Goal: Transaction & Acquisition: Purchase product/service

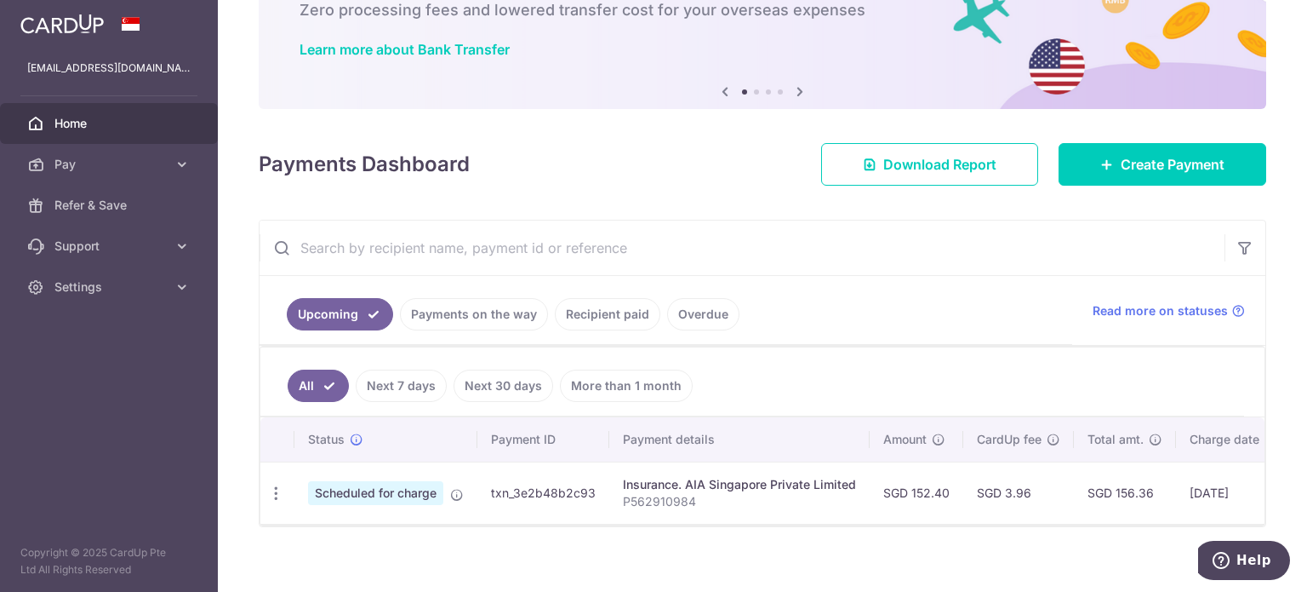
scroll to position [0, 253]
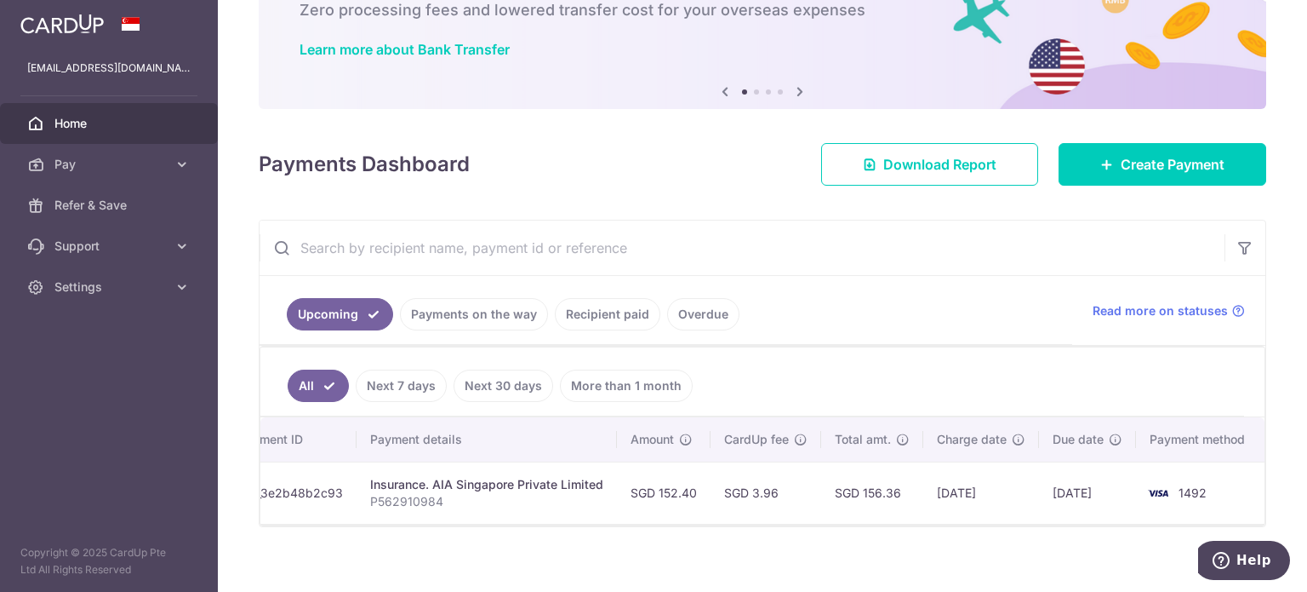
click at [1065, 489] on td "[DATE]" at bounding box center [1087, 492] width 97 height 62
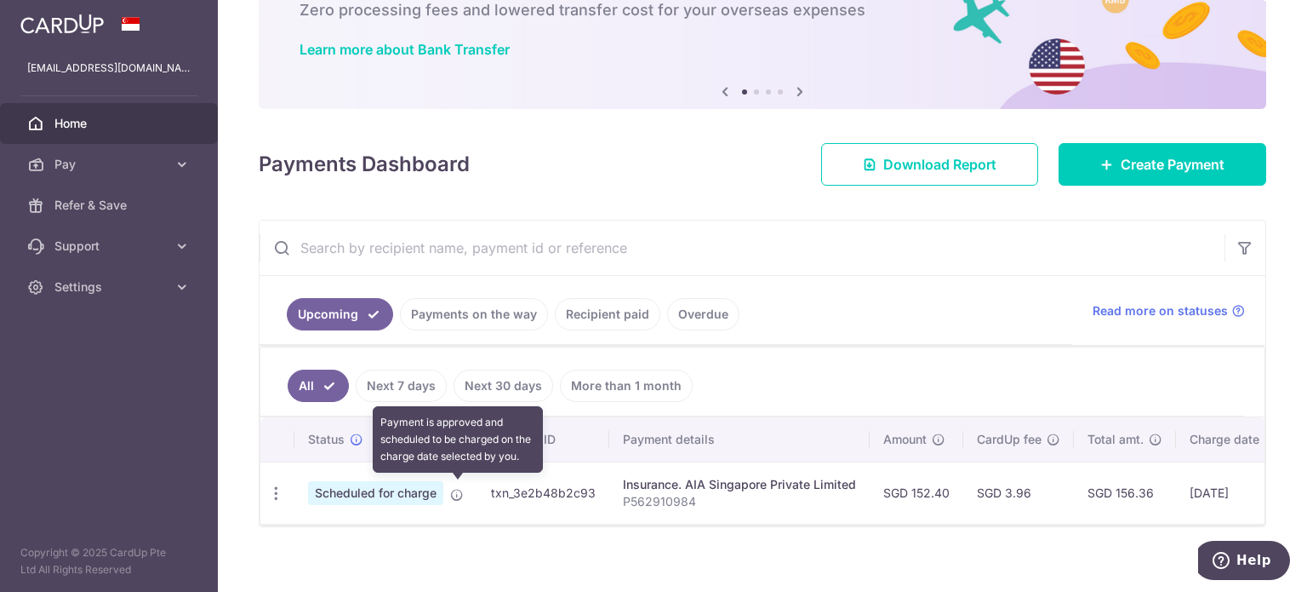
click at [461, 489] on icon at bounding box center [457, 495] width 14 height 14
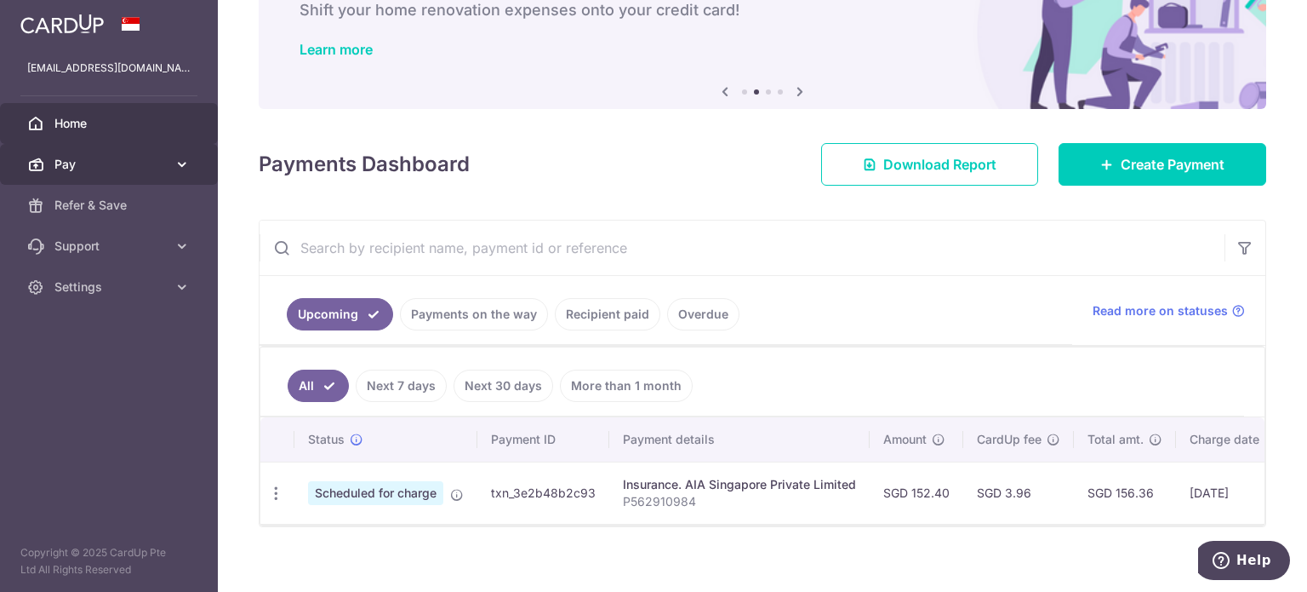
click at [171, 160] on link "Pay" at bounding box center [109, 164] width 218 height 41
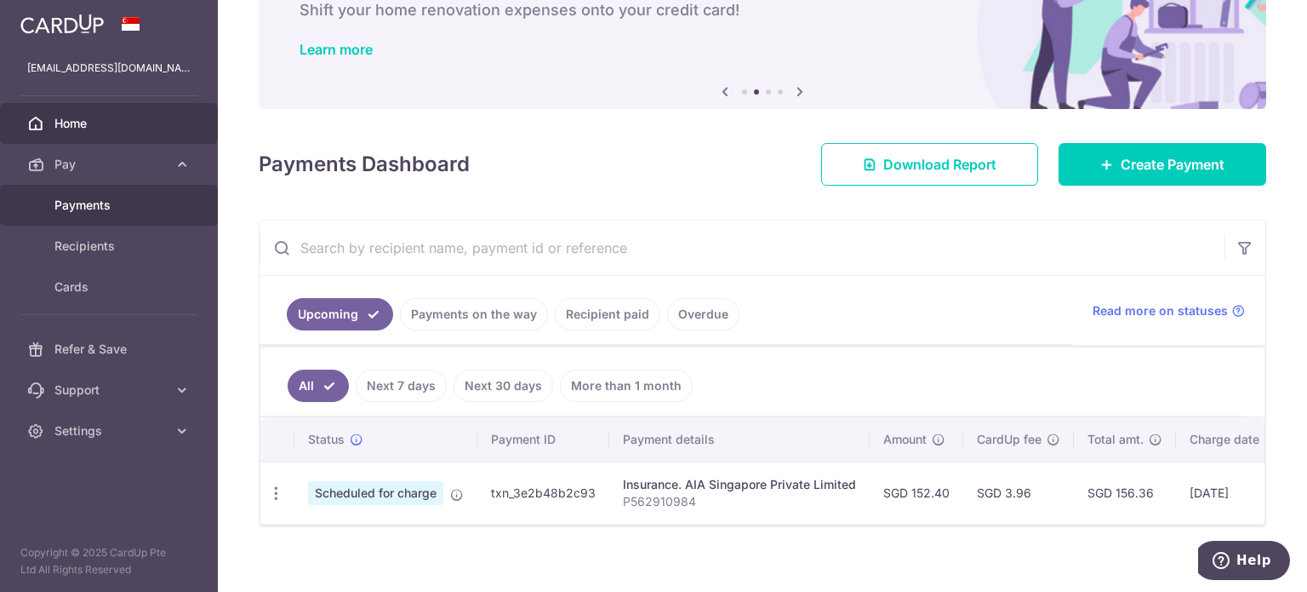
click at [123, 215] on link "Payments" at bounding box center [109, 205] width 218 height 41
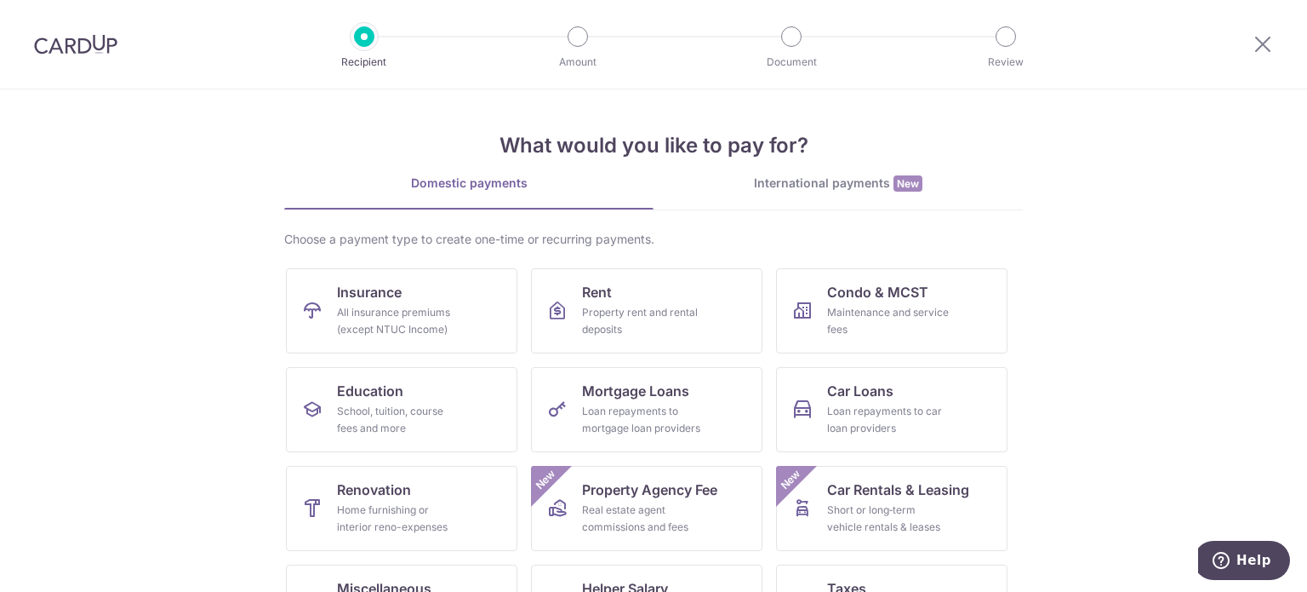
scroll to position [169, 0]
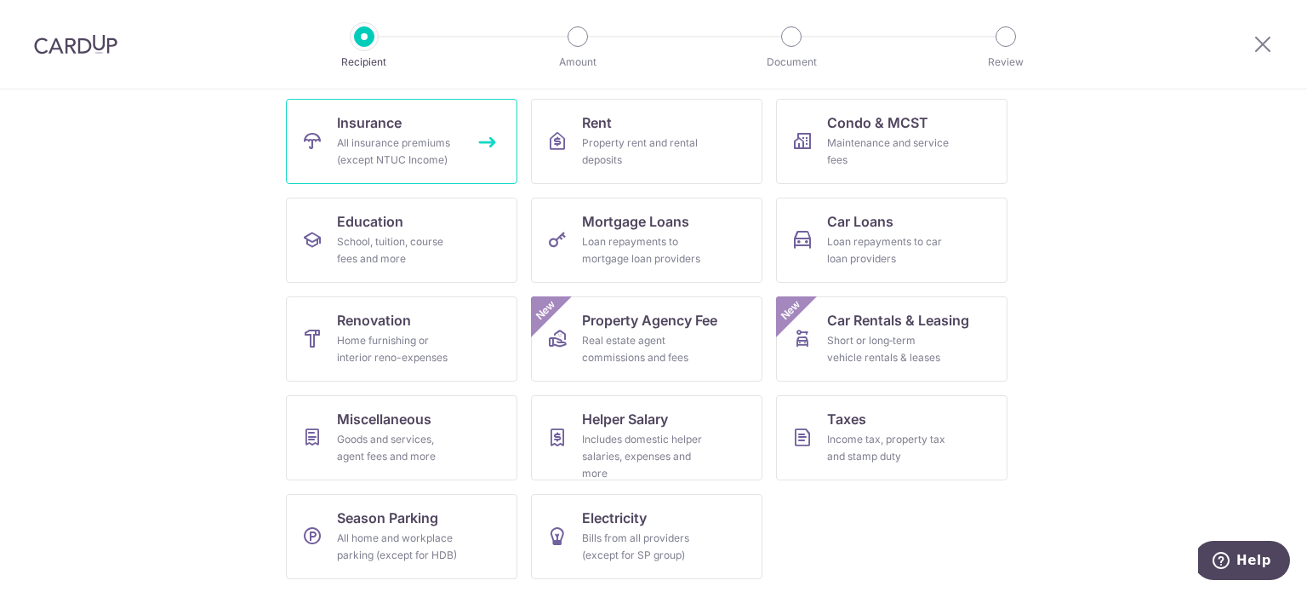
click at [366, 135] on div "All insurance premiums (except NTUC Income)" at bounding box center [398, 151] width 123 height 34
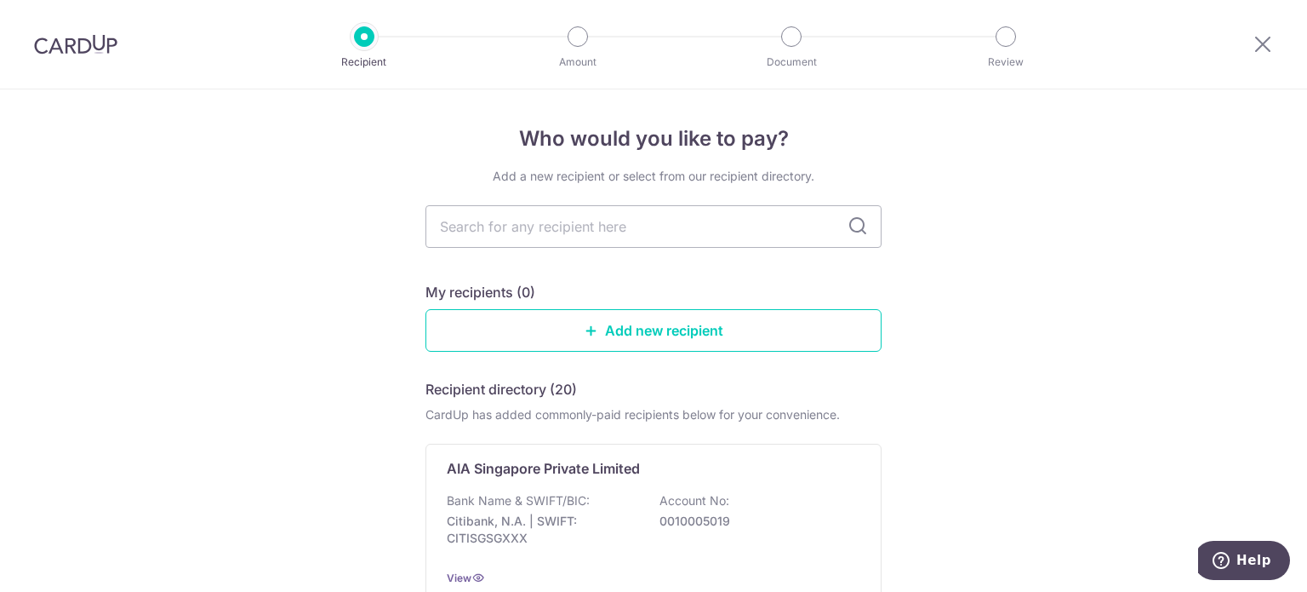
click at [86, 37] on img at bounding box center [75, 44] width 83 height 20
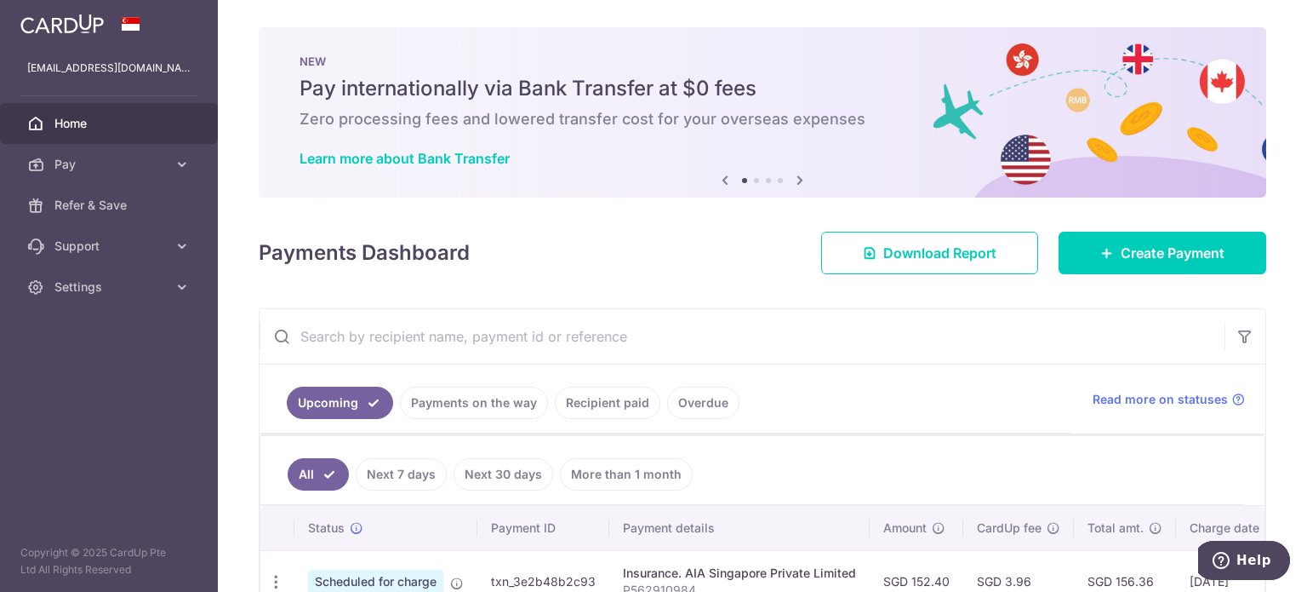
click at [795, 180] on icon at bounding box center [800, 179] width 20 height 21
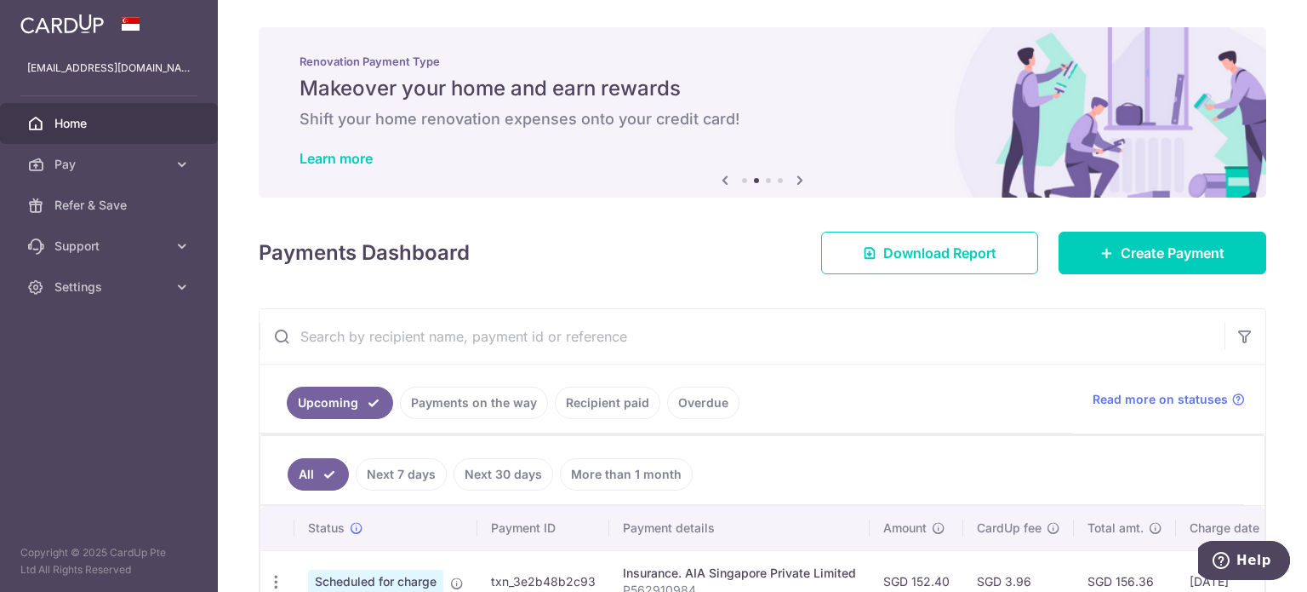
click at [795, 180] on icon at bounding box center [800, 179] width 20 height 21
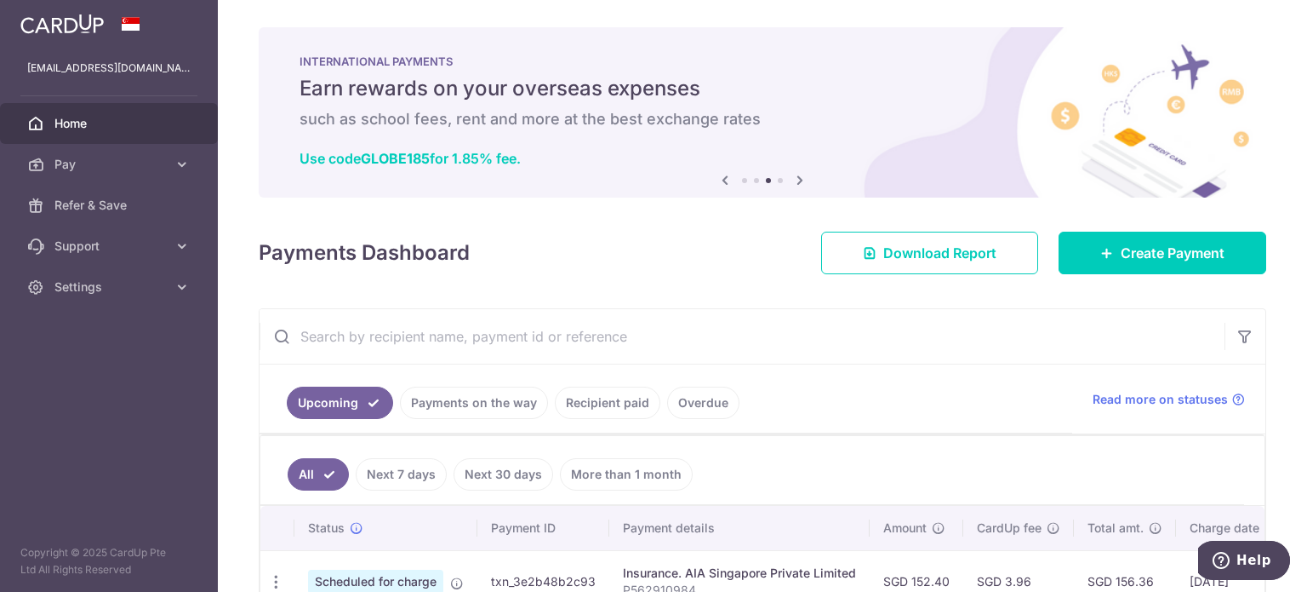
click at [795, 180] on icon at bounding box center [800, 179] width 20 height 21
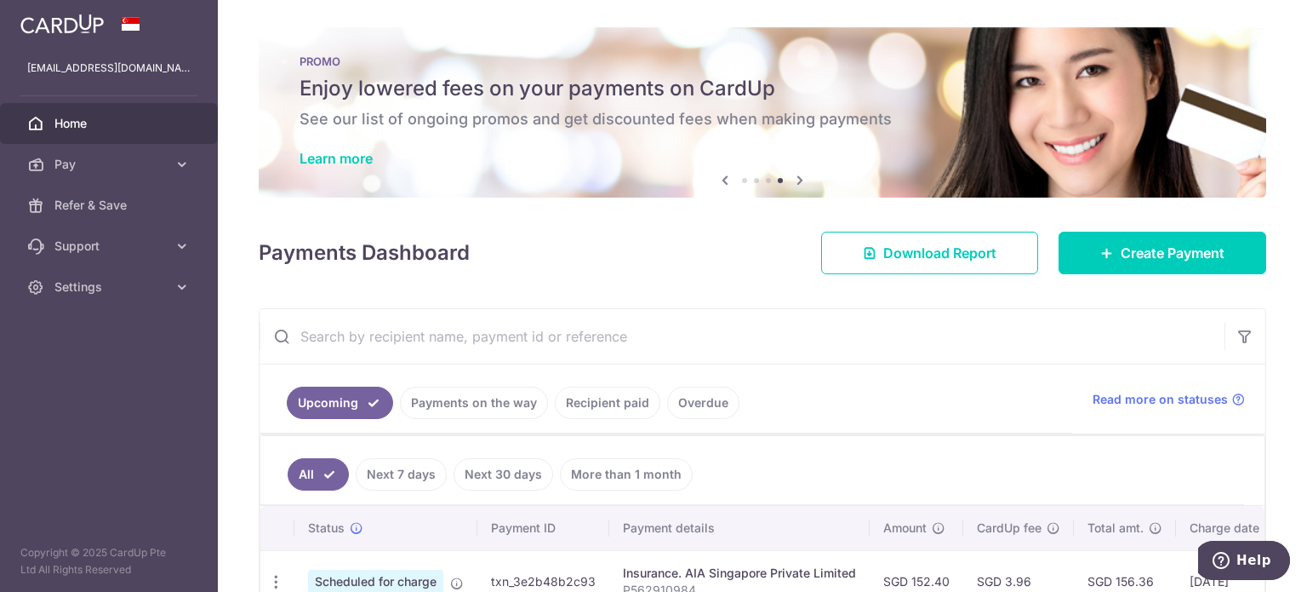
click at [795, 180] on icon at bounding box center [800, 179] width 20 height 21
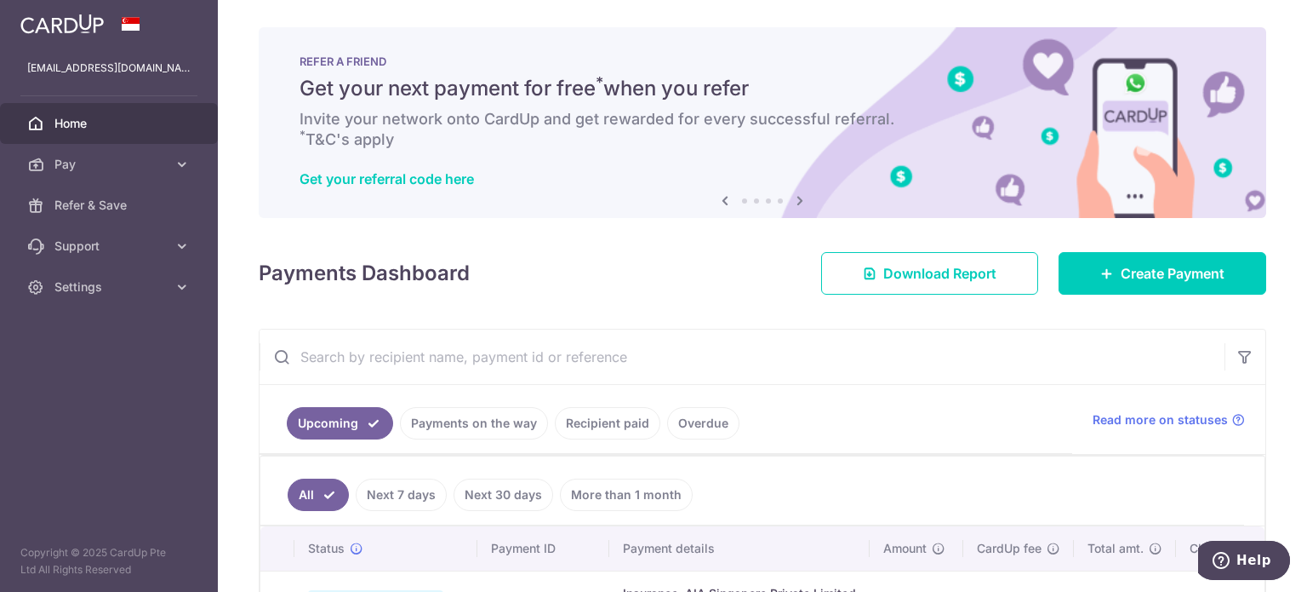
click at [722, 203] on icon at bounding box center [725, 200] width 20 height 21
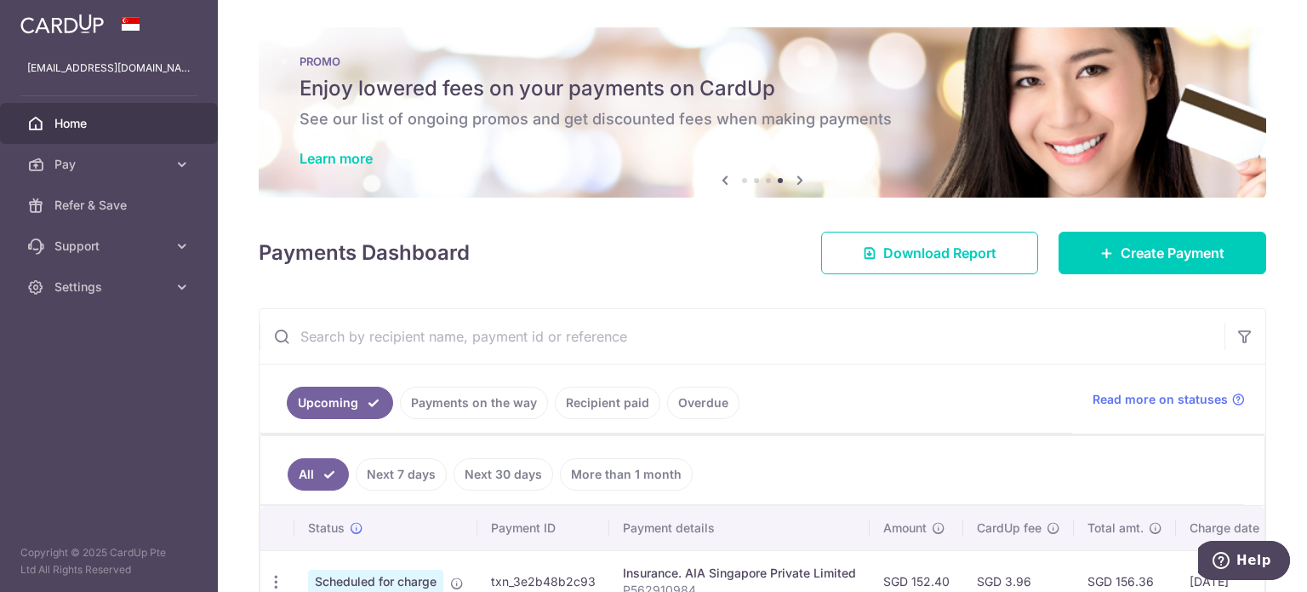
click at [731, 132] on div "PROMO Enjoy lowered fees on your payments on CardUp See our list of ongoing pro…" at bounding box center [763, 112] width 1008 height 170
click at [729, 112] on h6 "See our list of ongoing promos and get discounted fees when making payments" at bounding box center [763, 119] width 926 height 20
click at [355, 156] on link "Learn more" at bounding box center [336, 158] width 73 height 17
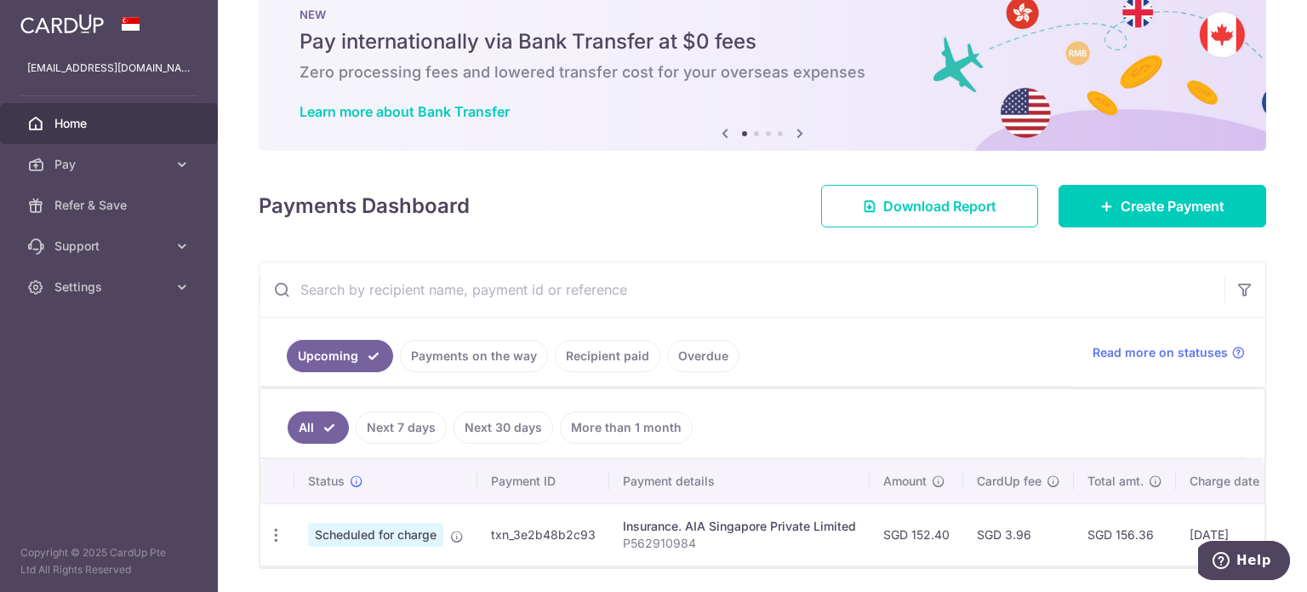
scroll to position [85, 0]
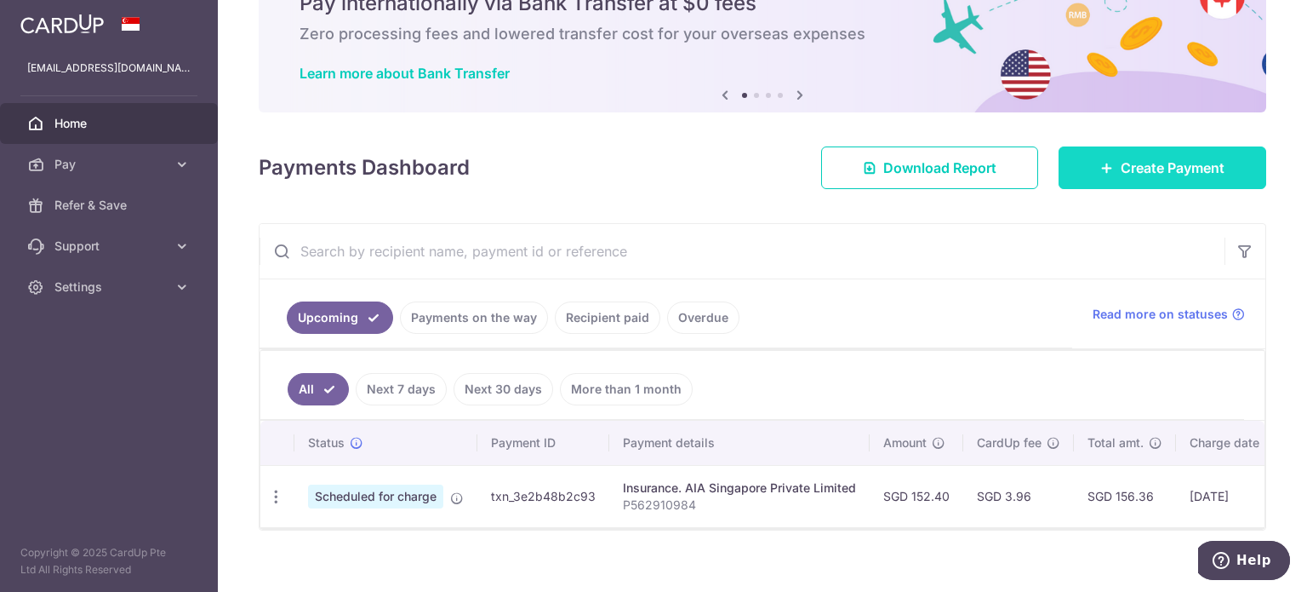
click at [1153, 162] on span "Create Payment" at bounding box center [1173, 167] width 104 height 20
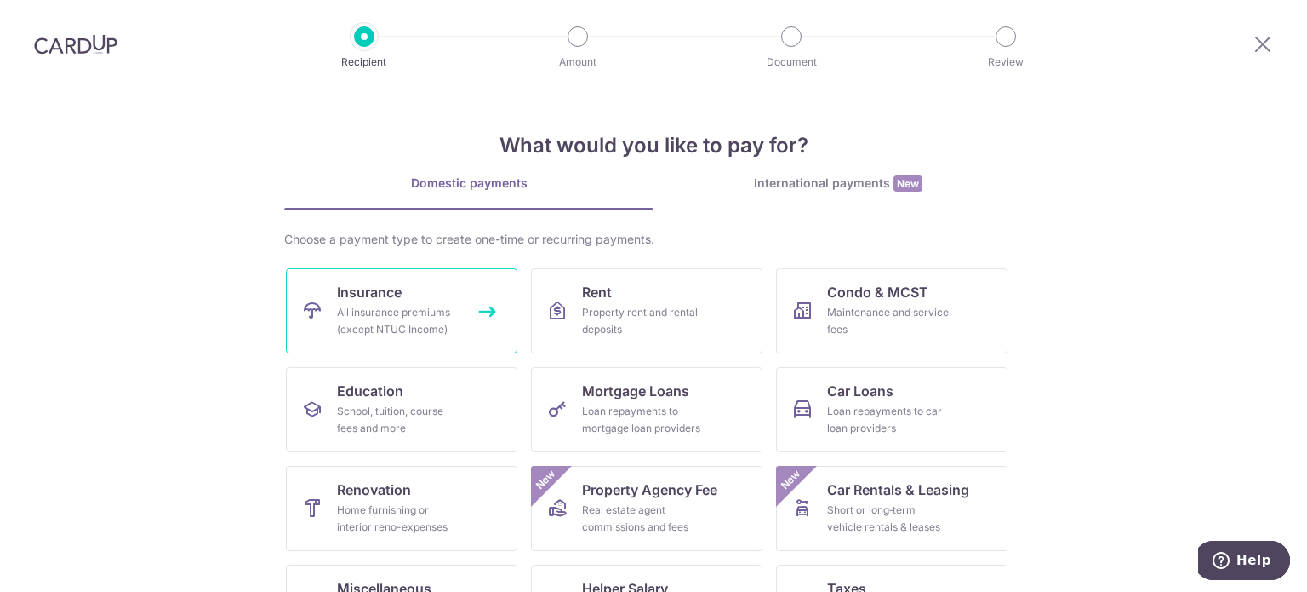
click at [318, 297] on link "Insurance All insurance premiums (except NTUC Income)" at bounding box center [402, 310] width 232 height 85
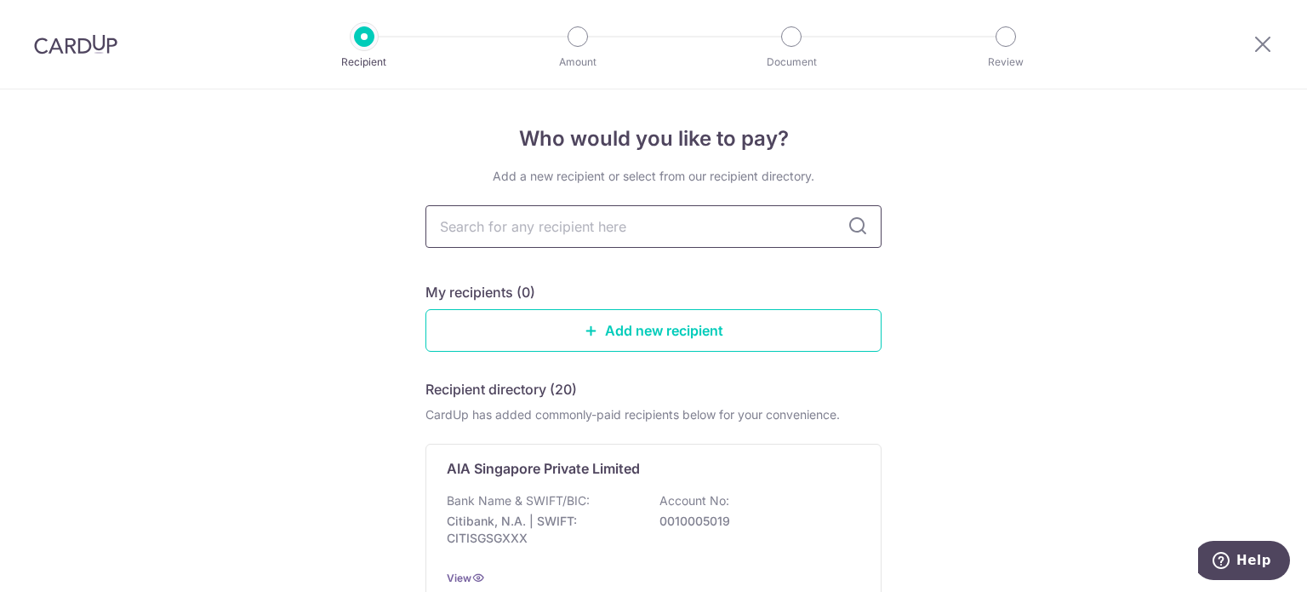
click at [632, 223] on input "text" at bounding box center [654, 226] width 456 height 43
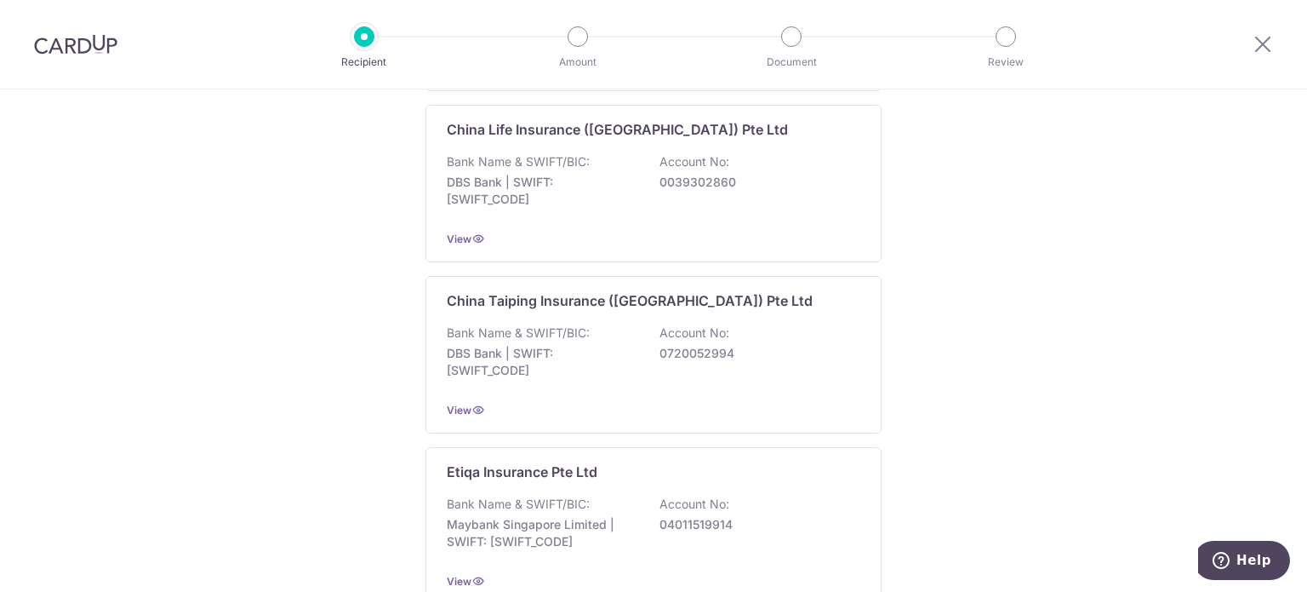
scroll to position [340, 0]
